Goal: Information Seeking & Learning: Learn about a topic

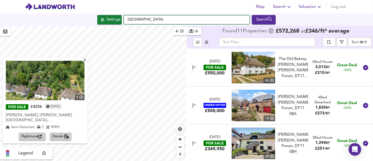
drag, startPoint x: 189, startPoint y: 24, endPoint x: 128, endPoint y: 20, distance: 60.5
click at [128, 20] on input "[GEOGRAPHIC_DATA]" at bounding box center [187, 19] width 126 height 9
paste input "KT20 6EB"
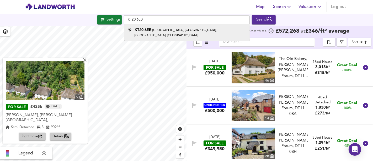
click at [161, 31] on small "[GEOGRAPHIC_DATA], [GEOGRAPHIC_DATA], [GEOGRAPHIC_DATA], [GEOGRAPHIC_DATA]" at bounding box center [176, 33] width 82 height 8
type input "[STREET_ADDRESS]"
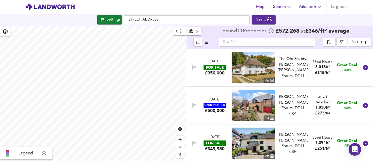
click at [107, 21] on div "Settings" at bounding box center [114, 19] width 14 height 7
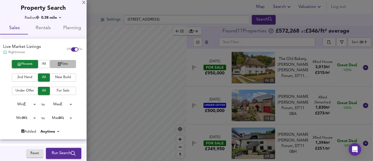
click at [64, 64] on span "Flats" at bounding box center [63, 64] width 21 height 6
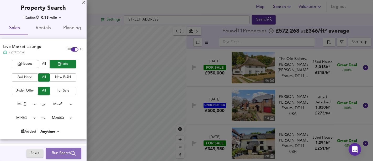
click at [59, 149] on button "Run Search" at bounding box center [63, 153] width 35 height 11
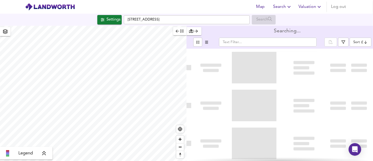
type input "bestdeal"
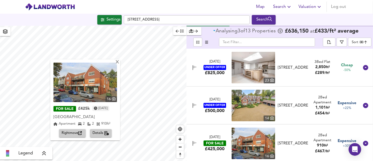
click at [76, 134] on span "Rightmove" at bounding box center [73, 133] width 22 height 6
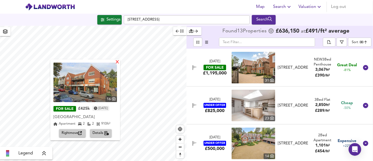
click at [118, 63] on div "X" at bounding box center [117, 62] width 4 height 5
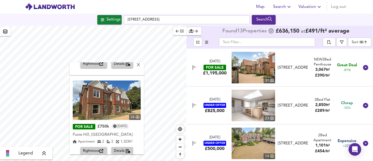
scroll to position [77, 0]
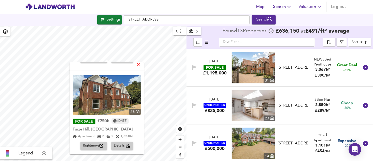
click at [141, 65] on div "X" at bounding box center [139, 65] width 4 height 5
click at [96, 143] on span "Rightmove" at bounding box center [94, 146] width 22 height 6
click at [144, 68] on div "31 FOR SALE £1,195,000 [DATE] [GEOGRAPHIC_DATA], [GEOGRAPHIC_DATA], [GEOGRAPHIC…" at bounding box center [107, 108] width 74 height 92
click at [141, 66] on div "X" at bounding box center [139, 65] width 4 height 5
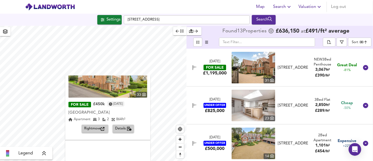
scroll to position [117, 0]
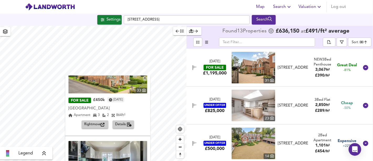
click at [101, 122] on span "Rightmove" at bounding box center [95, 125] width 22 height 6
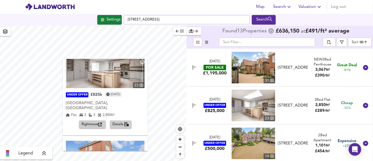
scroll to position [0, 0]
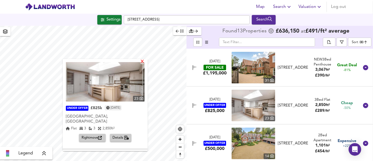
click at [144, 61] on div "X" at bounding box center [142, 61] width 4 height 5
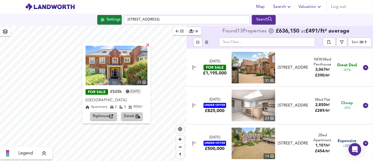
click at [149, 45] on div "X" at bounding box center [148, 45] width 4 height 5
